Goal: Information Seeking & Learning: Learn about a topic

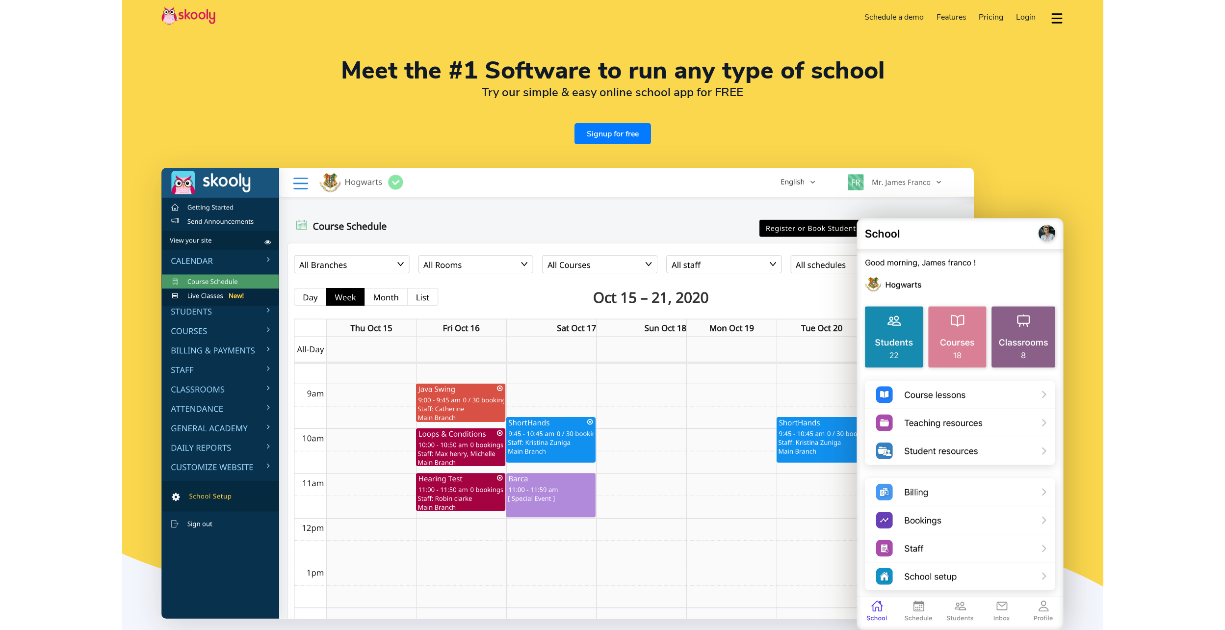
select select "en"
select select "91"
select select "India"
select select "[GEOGRAPHIC_DATA]/[GEOGRAPHIC_DATA]"
click at [991, 18] on span "Pricing" at bounding box center [991, 17] width 25 height 11
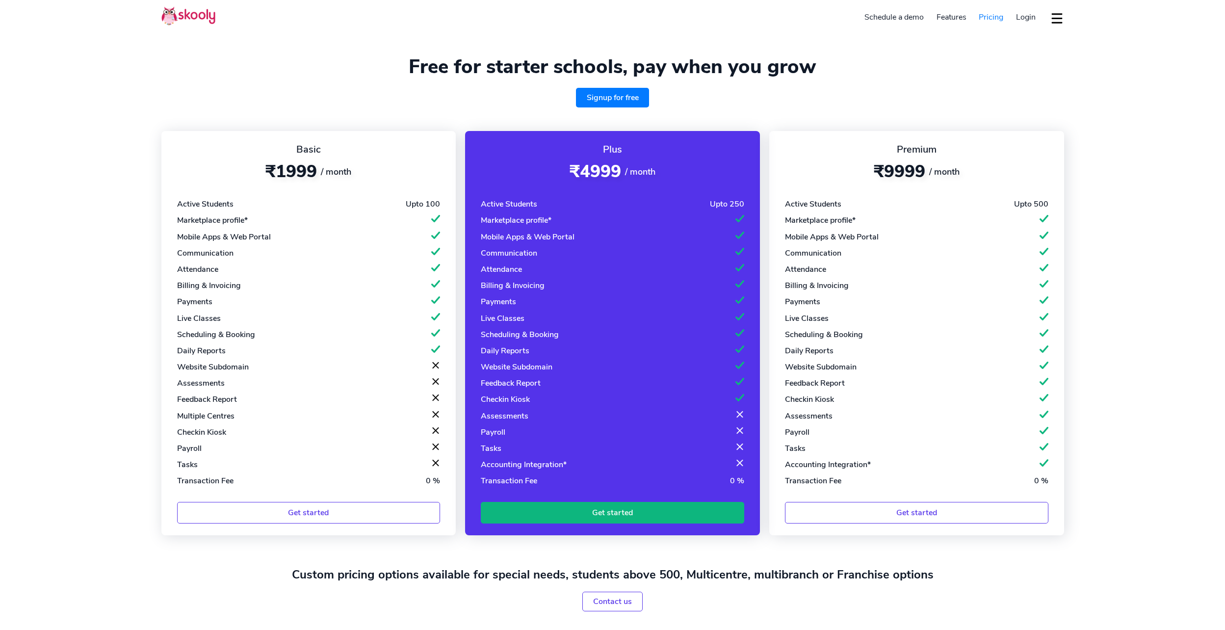
select select "en"
select select "91"
select select "India"
select select "[GEOGRAPHIC_DATA]/[GEOGRAPHIC_DATA]"
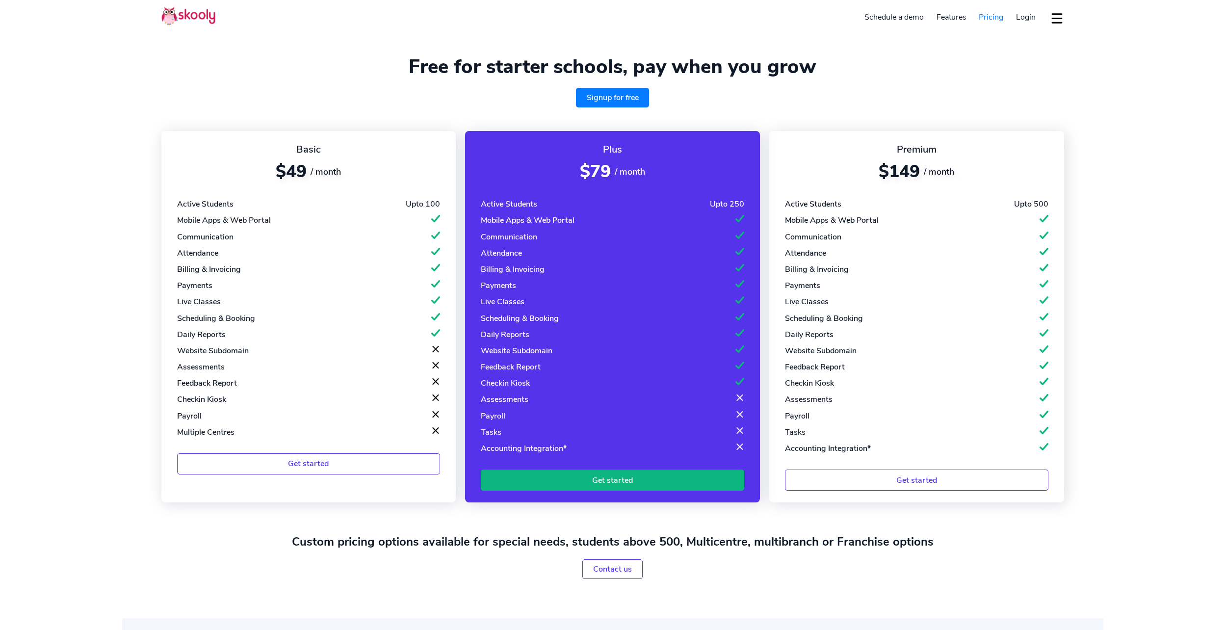
select select "en"
select select "91"
select select "[GEOGRAPHIC_DATA]"
select select "[GEOGRAPHIC_DATA]/[GEOGRAPHIC_DATA]"
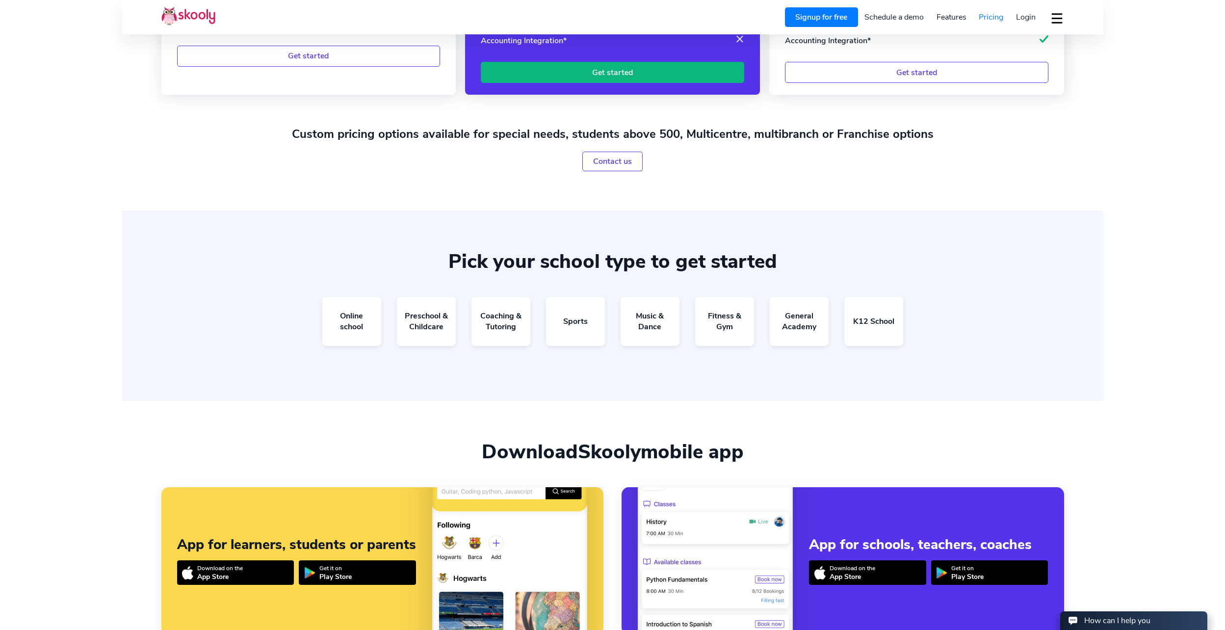
scroll to position [409, 0]
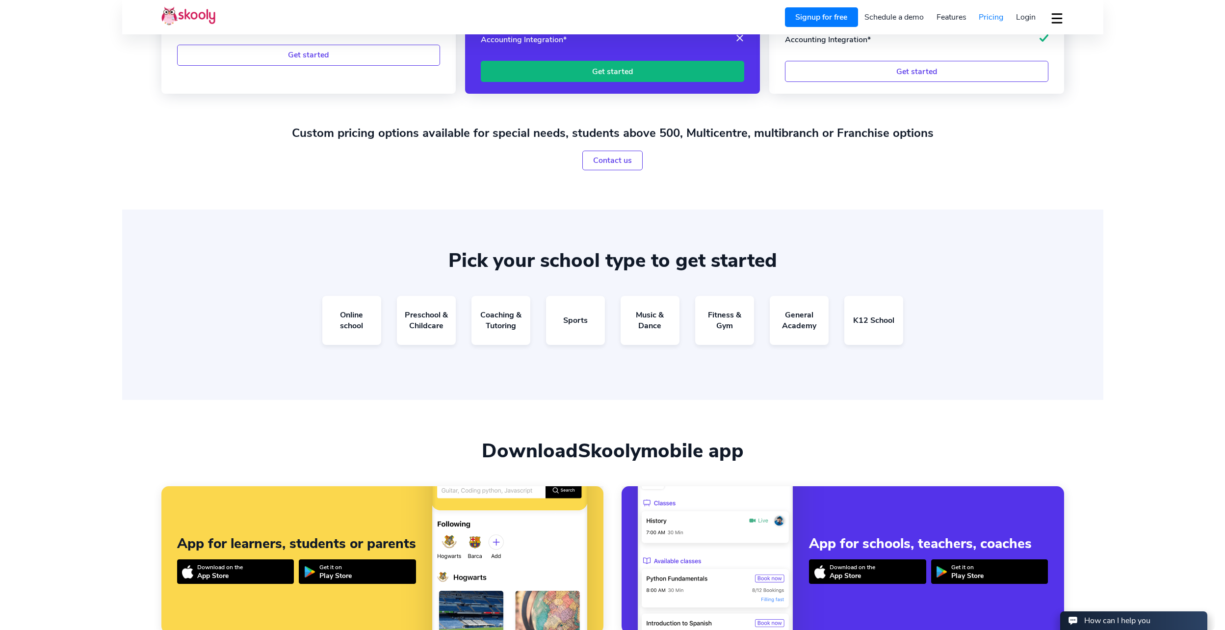
click at [465, 319] on div "Online school Preschool & Childcare Coaching & Tutoring Sports Music & Dance Fi…" at bounding box center [612, 328] width 903 height 65
click at [501, 312] on link "Coaching & Tutoring" at bounding box center [501, 320] width 59 height 49
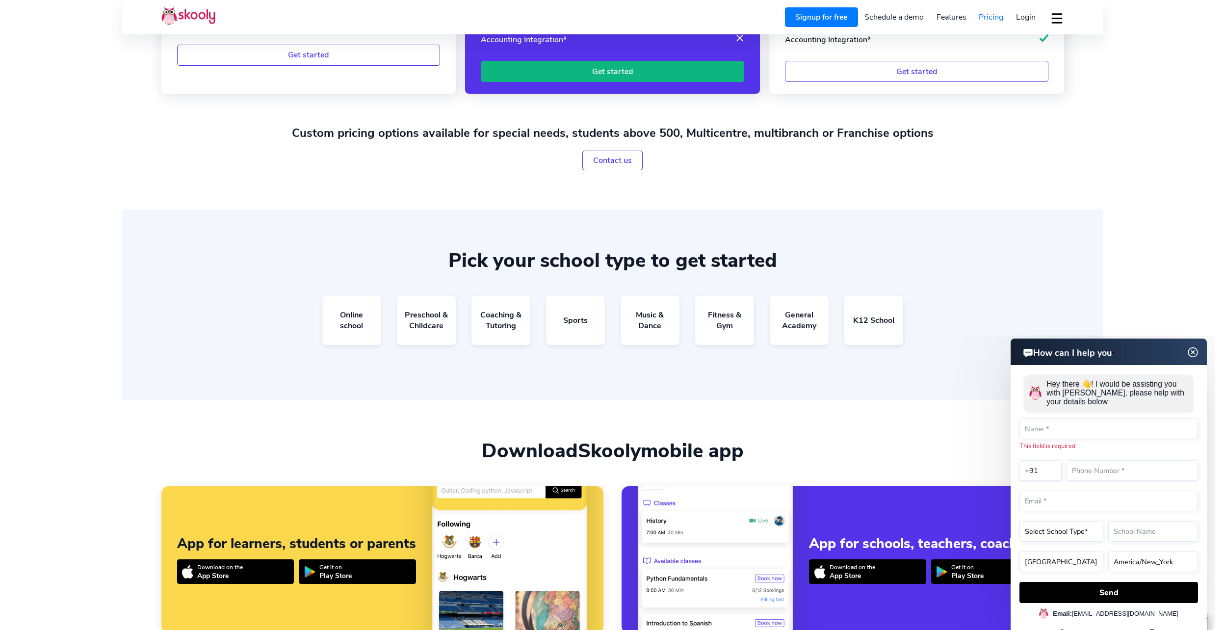
click at [1197, 350] on img at bounding box center [1193, 352] width 19 height 12
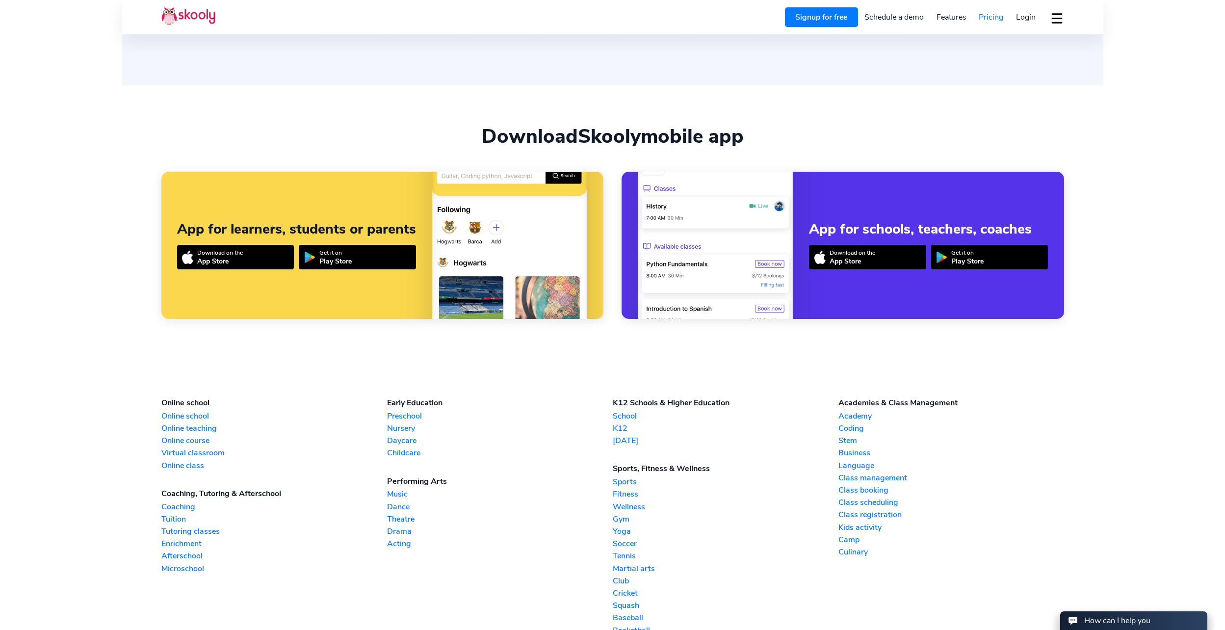
scroll to position [736, 0]
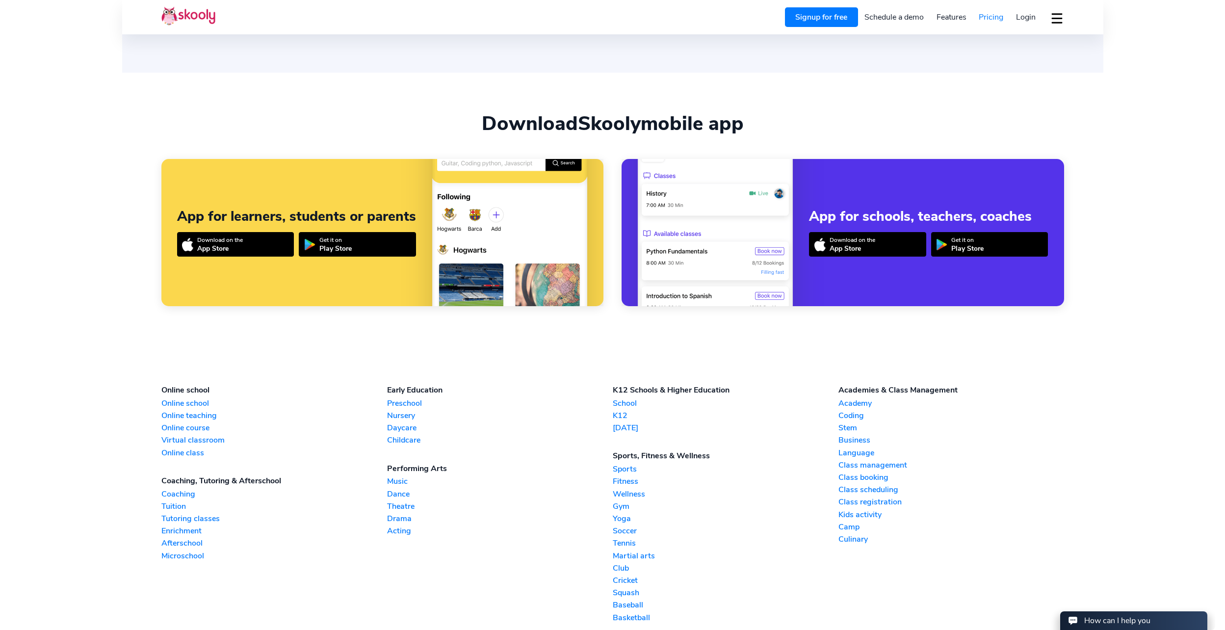
click at [178, 507] on link "Tuition" at bounding box center [274, 506] width 226 height 11
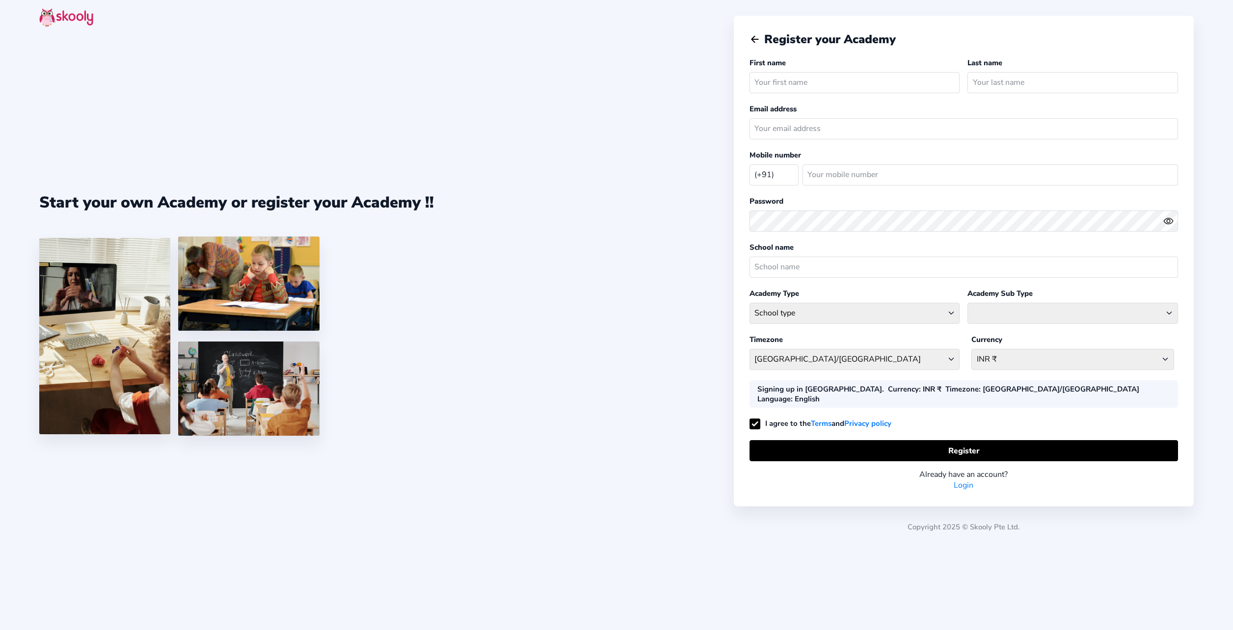
select select "IN"
click at [992, 313] on select at bounding box center [1072, 313] width 211 height 21
click at [905, 345] on div "Asia/Kolkata Afghanistan - Asia/Kabul Albania - Europe/Tirane Algeria - Africa/…" at bounding box center [854, 359] width 211 height 29
click at [990, 350] on select "INR ₹ Afghanistan AFN - ؋. Albania ALL - L Algeria DZD - دج AmericanSamoa USD -…" at bounding box center [1072, 359] width 203 height 21
click at [898, 348] on div "Asia/Kolkata Afghanistan - Asia/Kabul Albania - Europe/Tirane Algeria - Africa/…" at bounding box center [854, 359] width 211 height 29
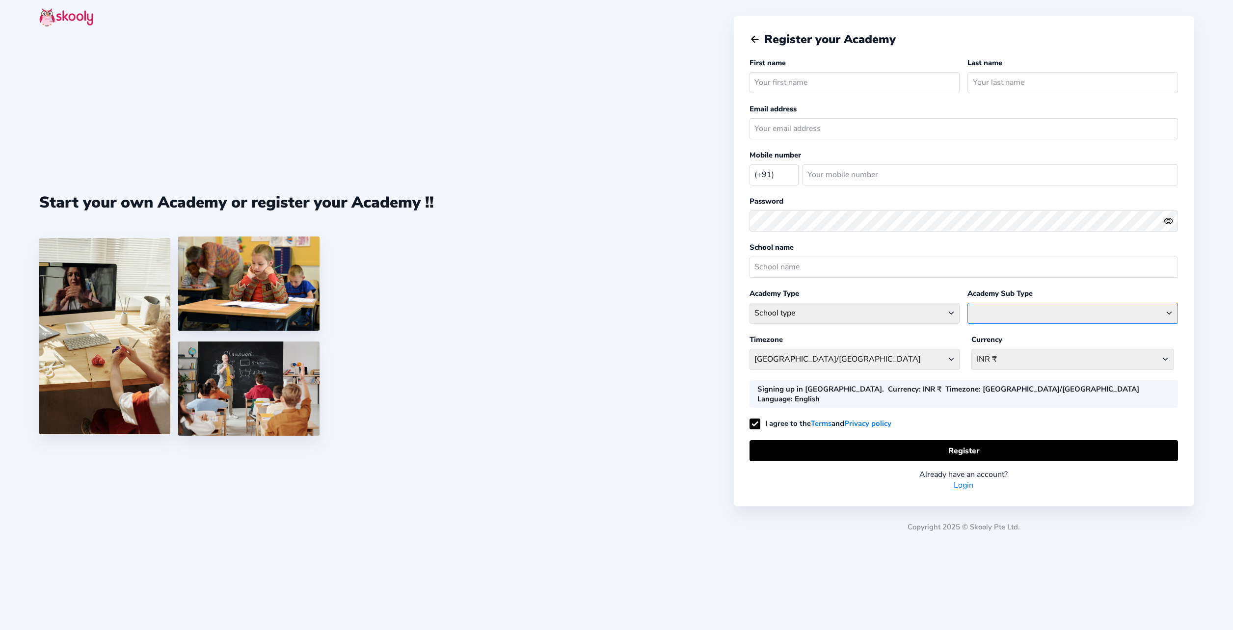
click at [1004, 312] on select at bounding box center [1072, 313] width 211 height 21
click at [867, 316] on select "School type Academic Afterschool Arts Dance Homeschool Language Martial Arts Mu…" at bounding box center [854, 313] width 211 height 21
select select "GA"
click at [749, 303] on select "School type Academic Afterschool Arts Dance Homeschool Language Martial Arts Mu…" at bounding box center [854, 313] width 211 height 21
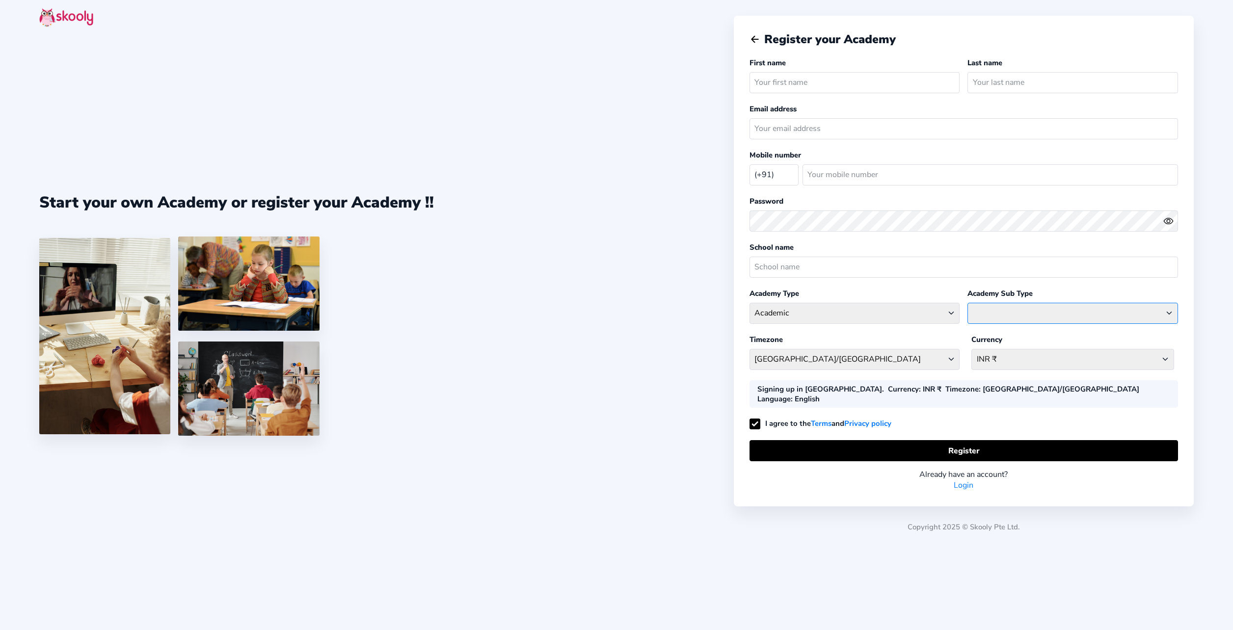
click at [989, 316] on select "Coaching Classes Enrichment Centre General Academy Kumaon Centre Math Centre Ro…" at bounding box center [1072, 313] width 211 height 21
select select "TC"
click at [967, 303] on select "Coaching Classes Enrichment Centre General Academy Kumaon Centre Math Centre Ro…" at bounding box center [1072, 313] width 211 height 21
click at [1009, 361] on select "INR ₹ Afghanistan AFN - ؋. Albania ALL - L Algeria DZD - دج AmericanSamoa USD -…" at bounding box center [1072, 359] width 203 height 21
click at [944, 344] on div "Timezone Asia/Kolkata Afghanistan - Asia/Kabul Albania - Europe/Tirane Algeria …" at bounding box center [856, 354] width 214 height 40
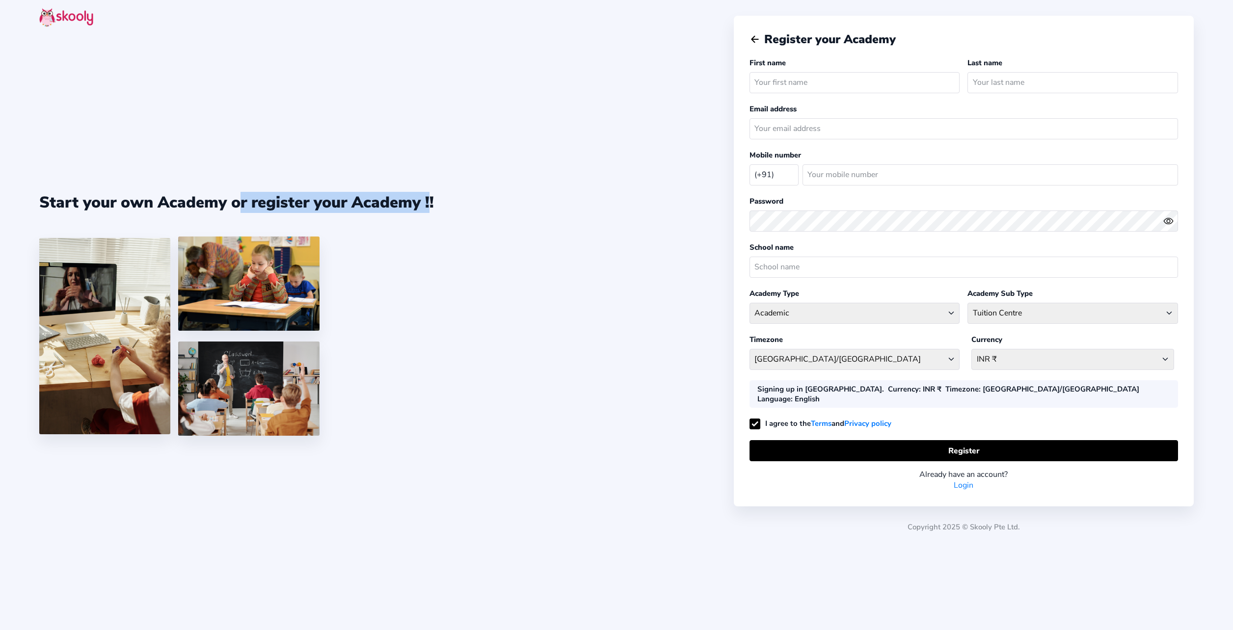
drag, startPoint x: 231, startPoint y: 201, endPoint x: 427, endPoint y: 186, distance: 196.9
click at [427, 186] on div "Start your own Academy or register your Academy !!" at bounding box center [386, 315] width 694 height 630
drag, startPoint x: 427, startPoint y: 186, endPoint x: 434, endPoint y: 269, distance: 84.2
click at [440, 269] on div "Start your own Academy or register your Academy !!" at bounding box center [386, 315] width 694 height 630
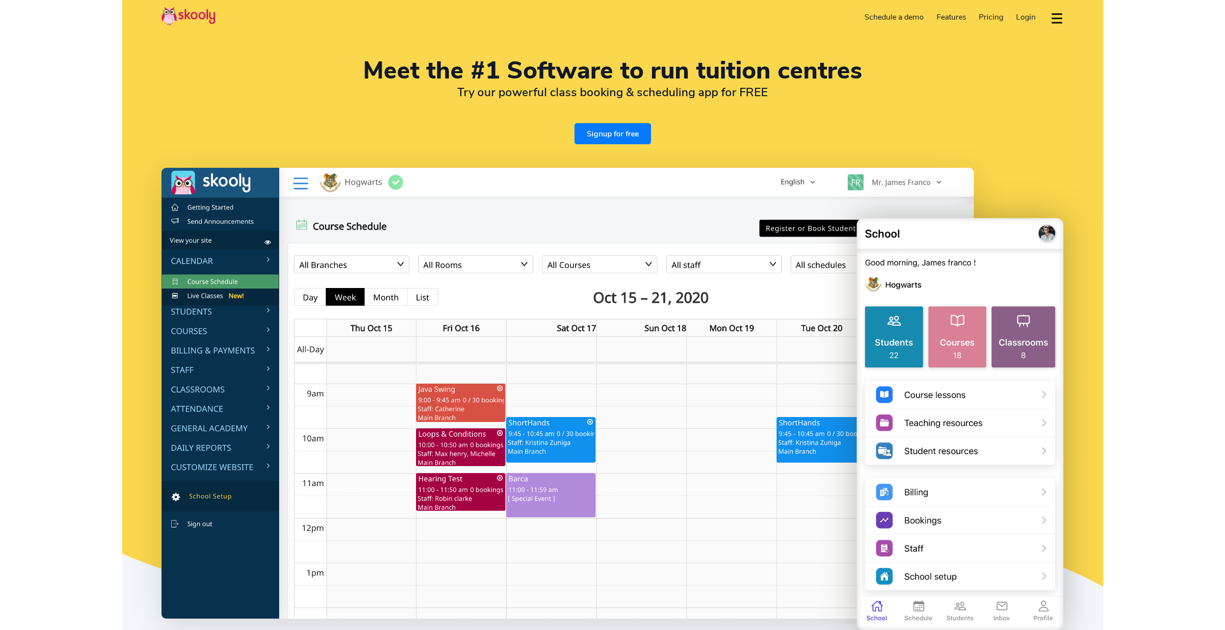
select select "en"
select select "91"
select select "[GEOGRAPHIC_DATA]"
select select "[GEOGRAPHIC_DATA]/[GEOGRAPHIC_DATA]"
click at [990, 16] on span "Pricing" at bounding box center [991, 17] width 25 height 11
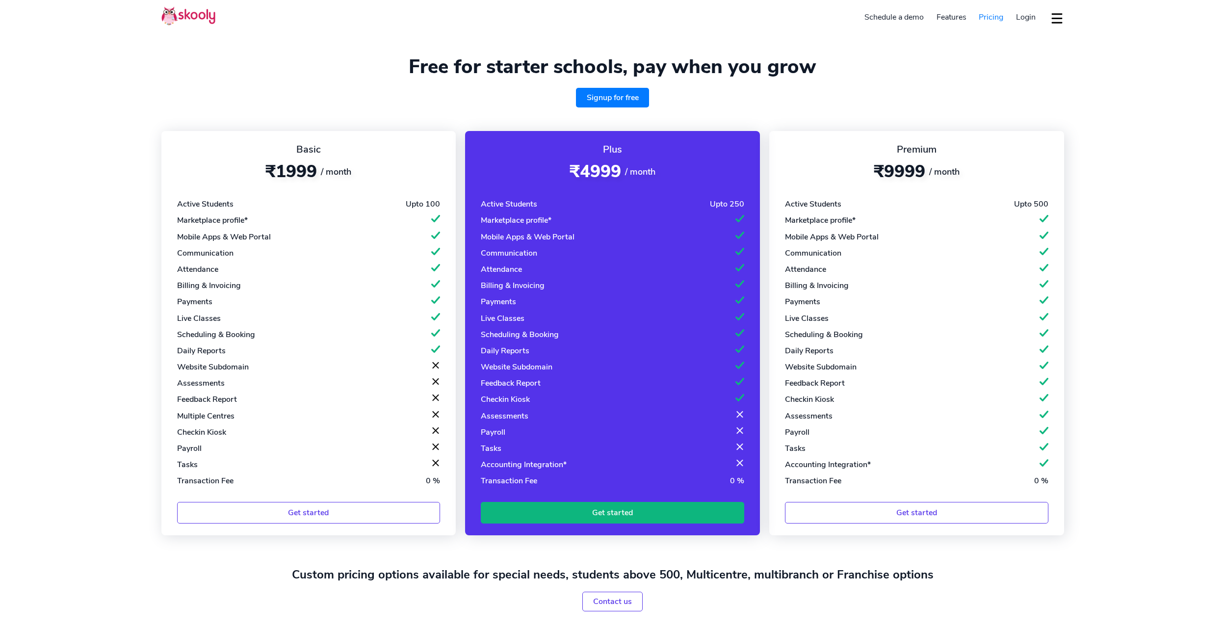
select select "en"
select select "91"
select select "[GEOGRAPHIC_DATA]"
select select "[GEOGRAPHIC_DATA]/[GEOGRAPHIC_DATA]"
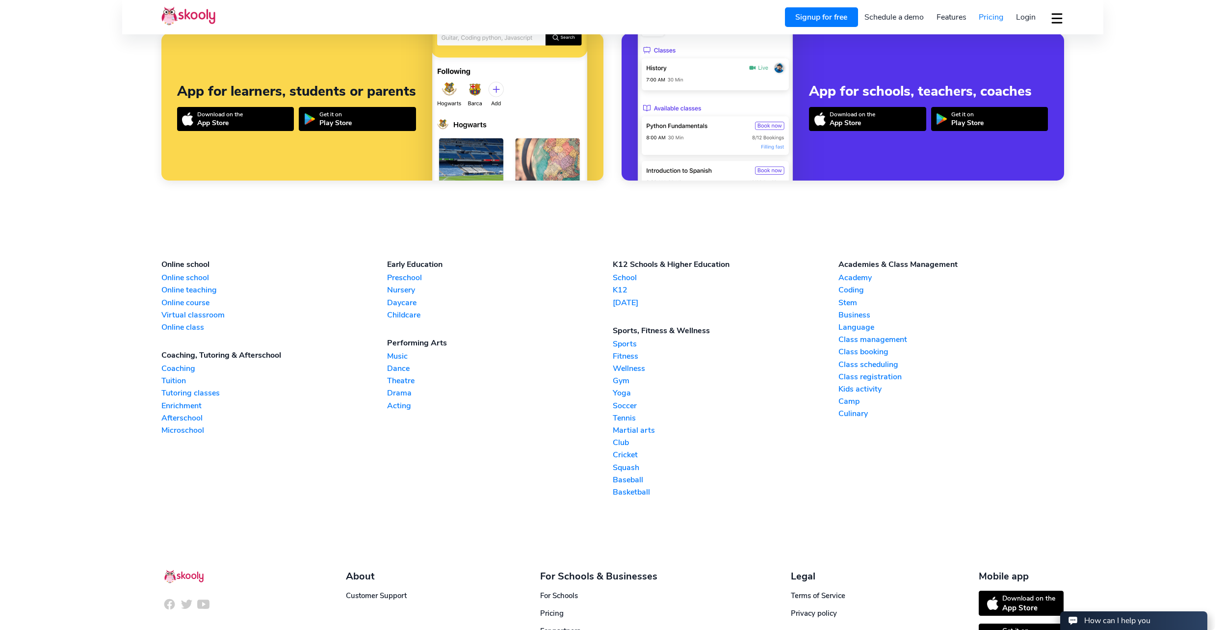
scroll to position [900, 0]
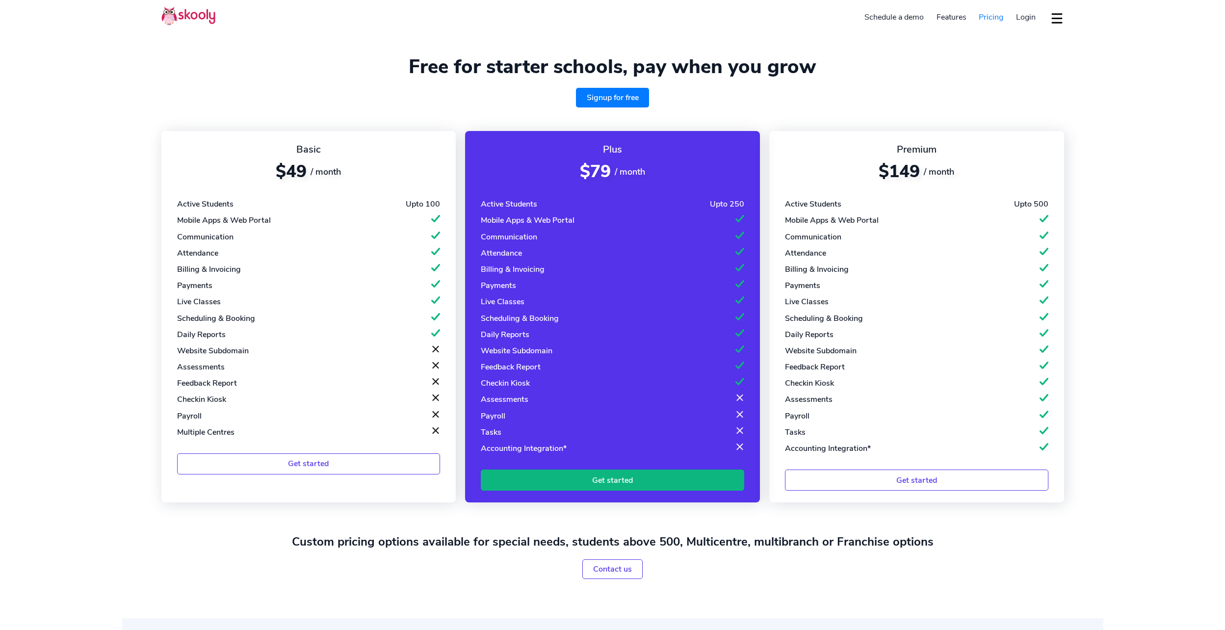
select select "en"
select select "91"
select select "[GEOGRAPHIC_DATA]"
select select "[GEOGRAPHIC_DATA]/[GEOGRAPHIC_DATA]"
